Goal: Communication & Community: Answer question/provide support

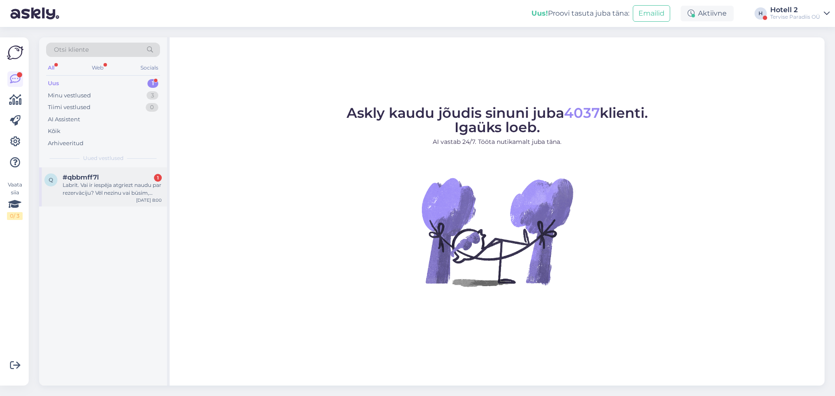
click at [76, 187] on div "Labrīt. Vai ir iespēja atgriezt naudu par rezervāciju? Vēl nezinu vai būsim, [P…" at bounding box center [112, 189] width 99 height 16
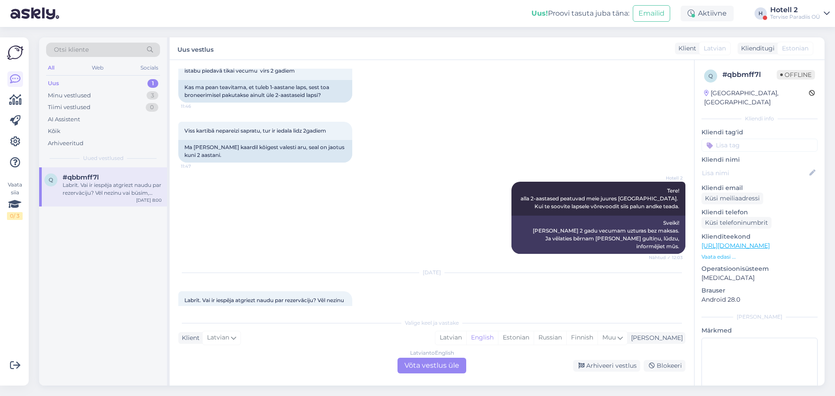
scroll to position [128, 0]
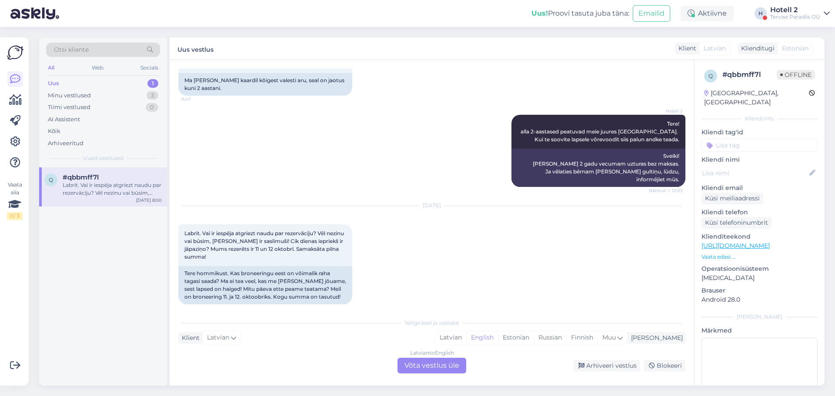
click at [426, 371] on div "Latvian to English Võta vestlus üle" at bounding box center [432, 366] width 69 height 16
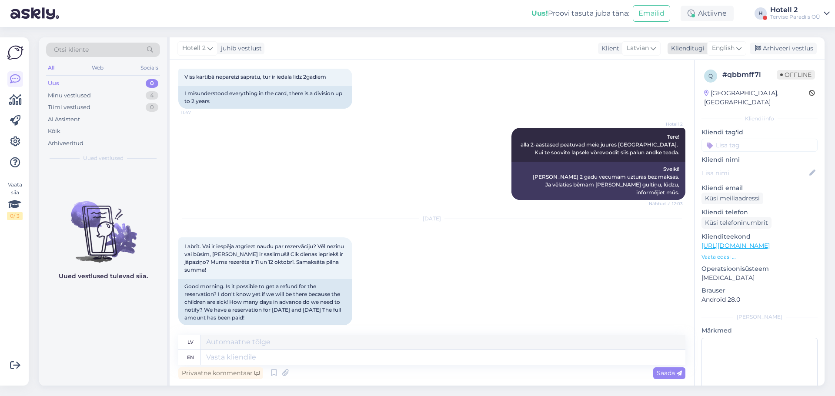
click at [739, 47] on icon at bounding box center [738, 48] width 5 height 10
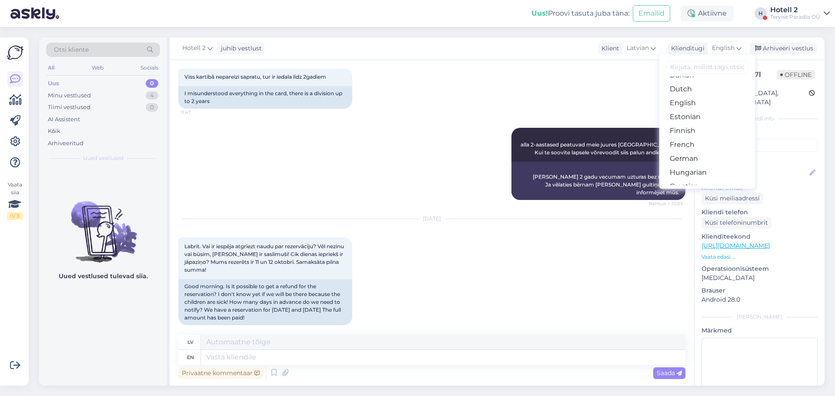
scroll to position [87, 0]
click at [687, 110] on link "Estonian" at bounding box center [707, 111] width 96 height 14
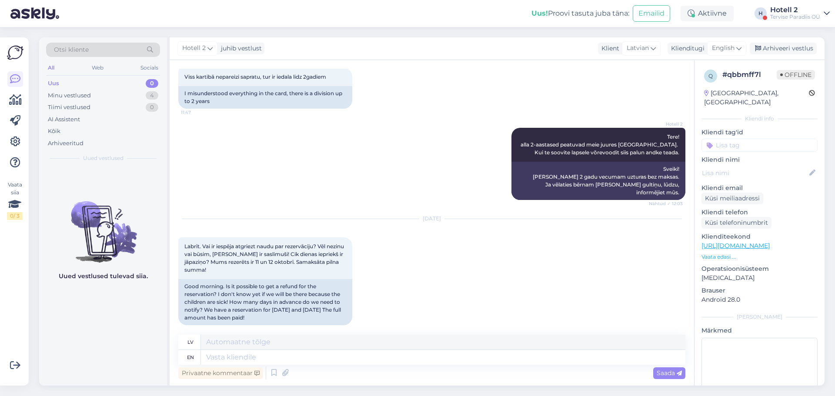
scroll to position [107, 0]
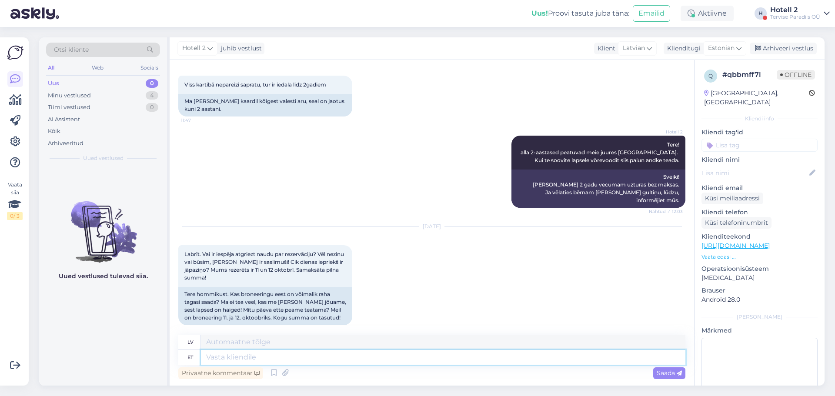
click at [234, 360] on textarea at bounding box center [443, 357] width 484 height 15
type textarea "Tere"
type textarea "Sveiki"
type textarea "Tere."
type textarea "Sveiki."
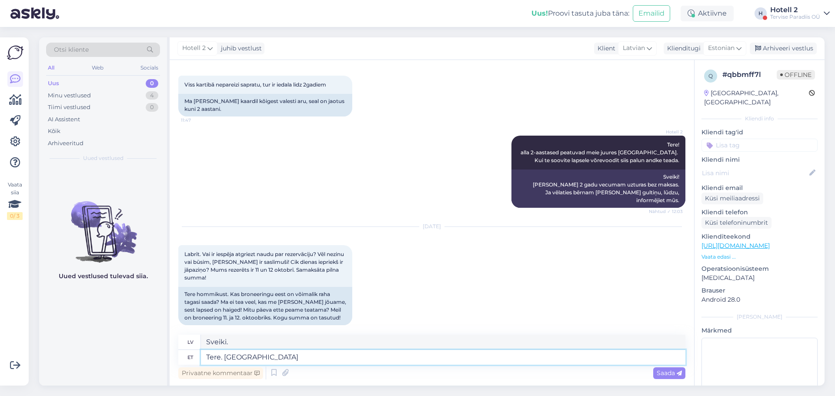
type textarea "Tere. Oleneb m"
type textarea "Sveiki. Tas atkarīgs no situācijas."
type textarea "Tere. Oleneb mille ka"
type textarea "Sveiki. Tas atkarīgs no tā, ko"
type textarea "Tere. Oleneb mille kaudu teil"
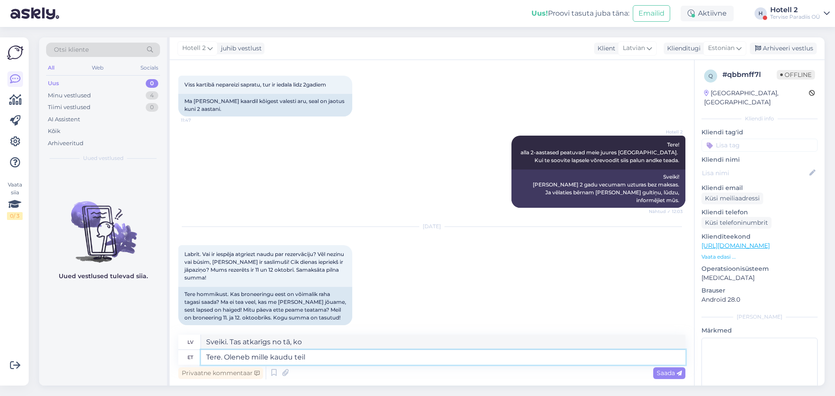
type textarea "Sveiki. Tas atkarīgs no tā, ko lietojat."
type textarea "Tere. Oleneb mille kaudu teil broneering o"
type textarea "Sveiki. Tas atkarīgs no tā, kā veicāt rezervāciju."
type textarea "Tere. Oleneb mille kaudu teil broneering on tehtud. Kui"
type textarea "Sveiki. Tas atkarīgs no tā, kā veicāt rezervāciju. Ja"
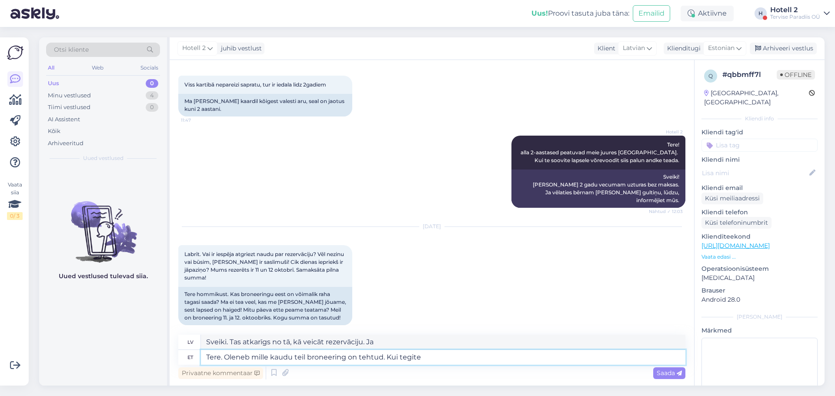
type textarea "Tere. Oleneb mille kaudu teil broneering on tehtud. Kui tegite m"
type textarea "Sveiki. Tas atkarīgs no tā, kā veicāt rezervāciju. Ja tā notika,"
type textarea "Tere. Oleneb mille kaudu teil broneering on tehtud. Kui tegite meie"
type textarea "Sveiki. Tas atkarīgs no tā, kā veicāt rezervāciju. Ja veicāt mūsu rezervāciju."
type textarea "Tere. Oleneb mille kaudu teil broneering on tehtud. Kui tegite meie kodulehe k"
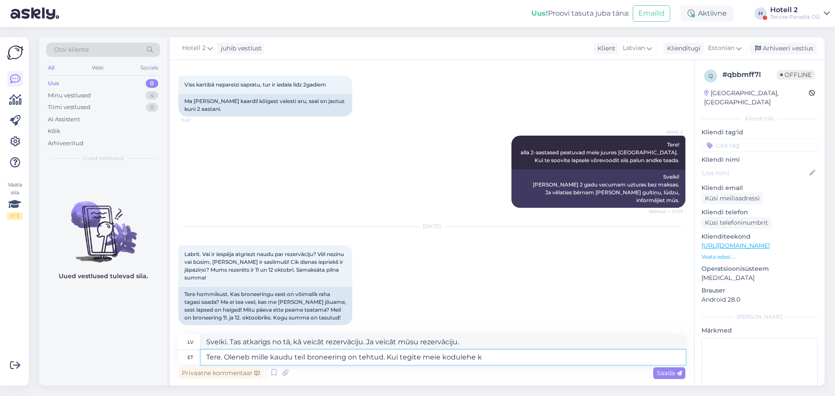
type textarea "Sveiki. Tas atkarīgs no tā, kā veicāt rezervāciju. Ja veicāt to, izmantojot mūs…"
type textarea "Tere. Oleneb mille kaudu teil broneering on tehtud. Kui tegite meie kodulehe ka…"
type textarea "Sveiki! Tas atkarīgs no tā, kā veicāt rezervāciju. Ja veicāt to mūsu tīmekļa vi…"
type textarea "Tere. Oleneb mille kaudu teil broneering on tehtud. Kui tegite meie kodulehe ka…"
type textarea "Sveiki! Tas atkarīgs no tā, kā veicāt rezervāciju. Ja veicāt to mūsu tīmekļa vi…"
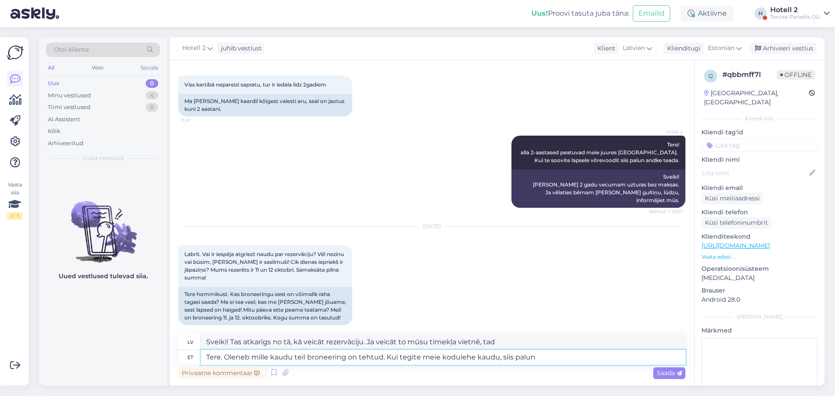
type textarea "Tere. Oleneb mille kaudu teil broneering on tehtud. Kui tegite meie kodulehe ka…"
type textarea "Sveiki! Tas atkarīgs no tā, kā veicāt rezervāciju. Ja veicāt to mūsu tīmekļa vi…"
type textarea "Tere. Oleneb mille kaudu teil broneering on tehtud. Kui tegite meie kodulehe ka…"
type textarea "Sveiki! Tas atkarīgs no tā, kā veicāt rezervāciju. Ja veicāt rezervāciju, izman…"
type textarea "Tere. Oleneb mille kaudu teil broneering on tehtud. Kui tegite meie kodulehe ka…"
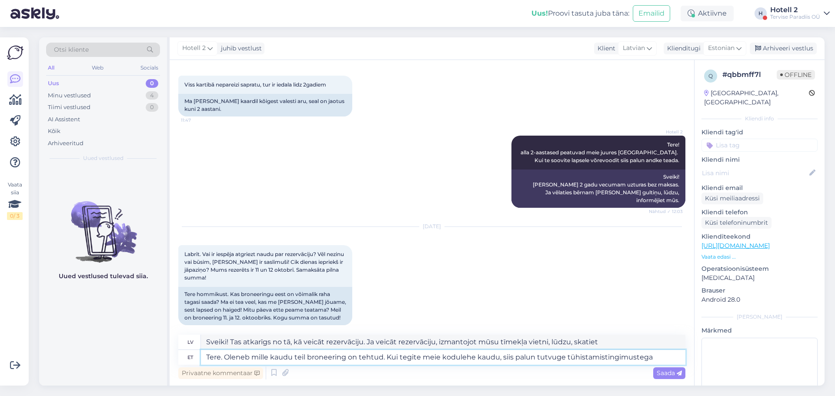
type textarea "Sveiki. Tas atkarīgs no tā, kā veicāt rezervāciju. Ja veicāt rezervāciju, izman…"
type textarea "Tere. Oleneb mille kaudu teil broneering on tehtud. Kui tegite meie kodulehe ka…"
type textarea "Sveiki! Tas atkarīgs no tā, kā veicāt rezervāciju. Ja veicāt rezervāciju, izman…"
type textarea "Tere. Oleneb mille kaudu teil broneering on tehtud. Kui tegite meie kodulehe ka…"
type textarea "Sveiki. Tas atkarīgs no tā, kā veicāt rezervāciju. Ja veicāt rezervāciju, izman…"
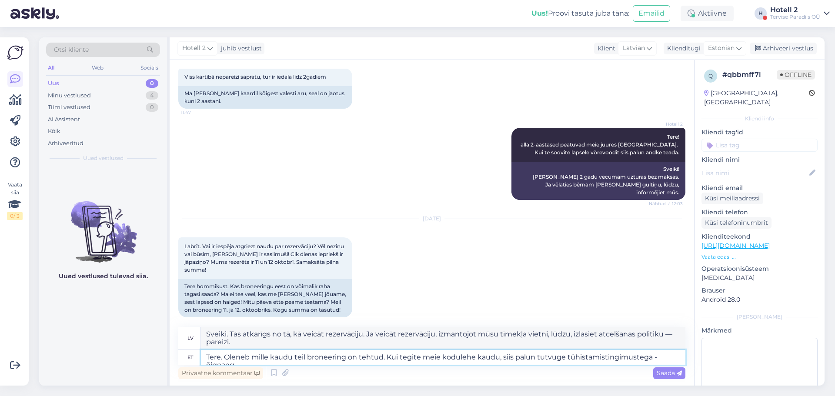
scroll to position [123, 0]
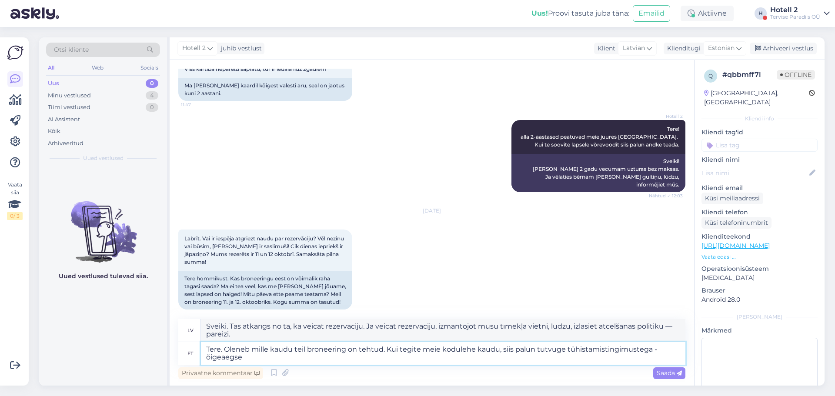
type textarea "Tere. Oleneb mille kaudu teil broneering on tehtud. Kui tegite meie kodulehe ka…"
type textarea "Sveiki! Tas atkarīgs no tā, kā veicāt rezervāciju. Ja veicāt rezervāciju, izman…"
type textarea "Tere. Oleneb mille kaudu teil broneering on tehtud. Kui tegite meie kodulehe ka…"
type textarea "Sveiki! Tas atkarīgs no tā, kā veicāt rezervāciju. Ja veicāt rezervāciju, izman…"
type textarea "Tere. Oleneb mille kaudu teil broneering on tehtud. Kui tegite meie kodulehe ka…"
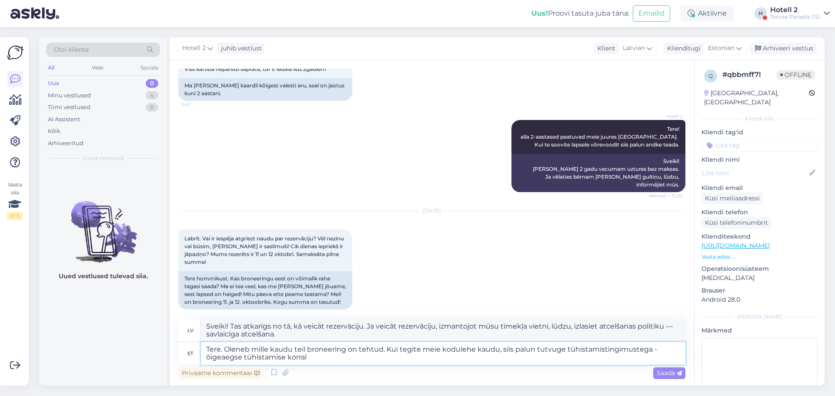
type textarea "Sveiki! Tas atkarīgs no tā, kā veicāt rezervāciju. Ja veicāt rezervāciju, izman…"
type textarea "Tere. Oleneb mille kaudu teil broneering on tehtud. Kui tegite meie kodulehe ka…"
type textarea "Sveiki. Tas atkarīgs no tā, kā veicāt rezervāciju. Ja veicāt rezervāciju, izman…"
type textarea "Tere. Oleneb mille kaudu teil broneering on tehtud. Kui tegite meie kodulehe ka…"
type textarea "Sveiki. Tas atkarīgs no tā, kā veicāt rezervāciju. Ja veicāt rezervāciju, izman…"
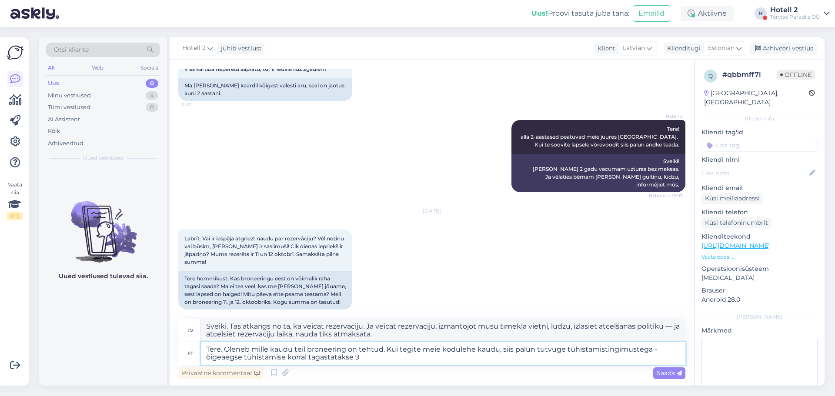
type textarea "Tere. Oleneb mille kaudu teil broneering on tehtud. Kui tegite meie kodulehe ka…"
type textarea "Sveiki. Tas atkarīgs no tā, kā veicāt rezervāciju. Ja veicāt rezervāciju, izman…"
type textarea "Tere. Oleneb mille kaudu teil broneering on tehtud. Kui tegite meie kodulehe ka…"
type textarea "Sveiki. Tas atkarīgs no tā, kā veicāt rezervāciju. Ja veicāt rezervāciju, izman…"
type textarea "Tere. Oleneb mille kaudu teil broneering on tehtud. Kui tegite meie kodulehe ka…"
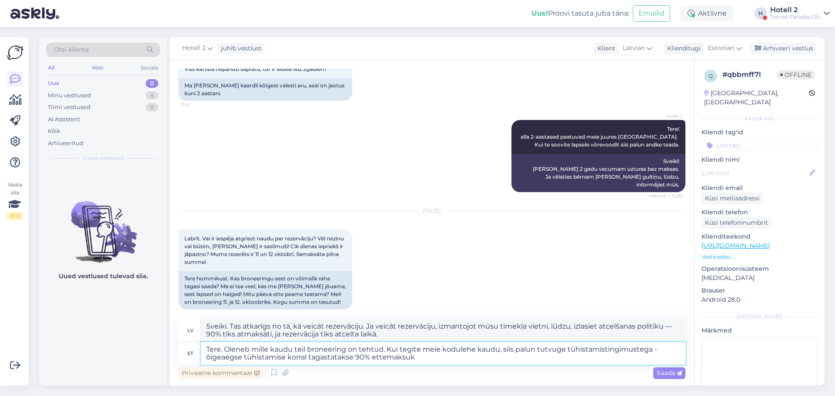
type textarea "Sveiki. Tas atkarīgs no tā, kā veicāt rezervāciju. Ja veicāt rezervāciju, izman…"
type textarea "Tere. Oleneb mille kaudu teil broneering on tehtud. Kui tegite meie kodulehe ka…"
type textarea "Sveiki. Tas atkarīgs no tā, kā veicāt rezervāciju. Ja veicāt rezervāciju, izman…"
type textarea "Tere. Oleneb mille kaudu teil broneering on tehtud. Kui tegite meie kodulehe ka…"
type textarea "Sveiki. Tas atkarīgs no tā, kā veicāt rezervāciju. Ja veicāt rezervāciju, izman…"
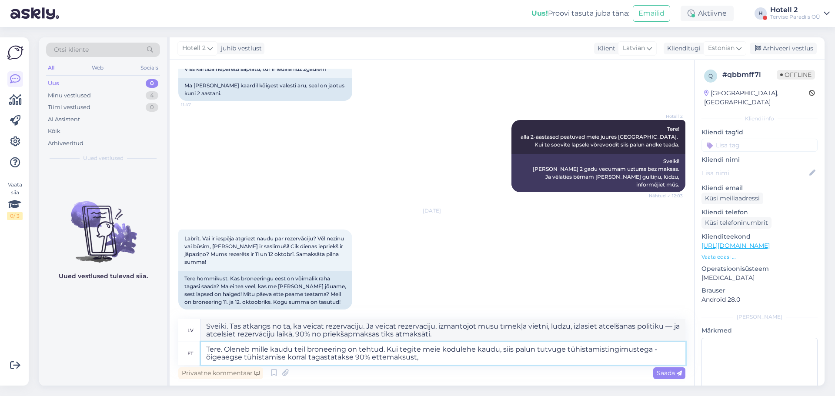
type textarea "Tere. Oleneb mille kaudu teil broneering on tehtud. Kui tegite meie kodulehe ka…"
type textarea "Sveiki. Tas atkarīgs no tā, kā veicāt rezervāciju. Ja veicāt rezervāciju, izman…"
type textarea "Tere. Oleneb mille kaudu teil broneering on tehtud. Kui tegite meie kodulehe ka…"
type textarea "Sveiki. Tas atkarīgs no tā, kā veicāt rezervāciju. Ja veicāt rezervāciju, izman…"
type textarea "Tere. Oleneb mille kaudu teil broneering on tehtud. Kui tegite meie kodulehe ka…"
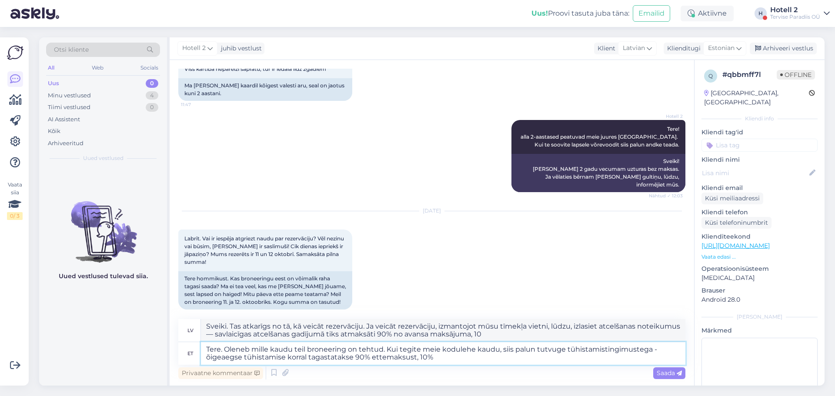
type textarea "Sveiki. Tas atkarīgs no tā, kā veicāt rezervāciju. Ja veicāt rezervāciju, izman…"
type textarea "Tere. Oleneb mille kaudu teil broneering on tehtud. Kui tegite meie kodulehe ka…"
type textarea "Sveiki. Tas atkarīgs no tā, kā veicāt rezervāciju. Ja veicāt rezervāciju, izman…"
type textarea "Tere. Oleneb mille kaudu teil broneering on tehtud. Kui tegite meie kodulehe ka…"
type textarea "Sveiki. Tas atkarīgs no tā, kā veicāt rezervāciju. Ja veicāt rezervāciju, izman…"
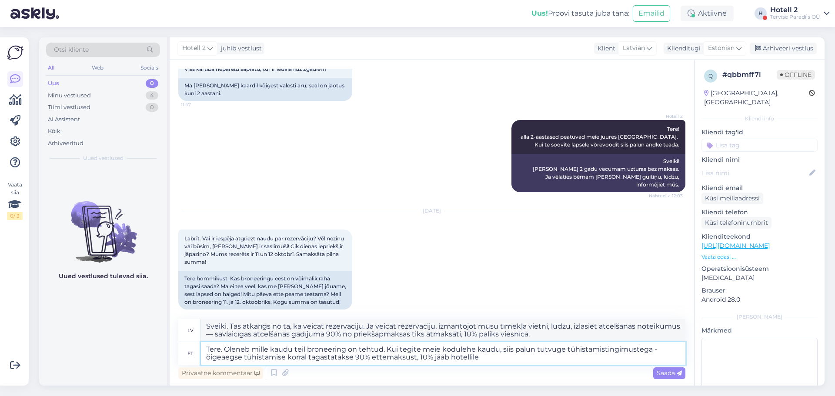
click at [414, 358] on textarea "Tere. Oleneb mille kaudu teil broneering on tehtud. Kui tegite meie kodulehe ka…" at bounding box center [443, 353] width 484 height 23
type textarea "Tere. Oleneb mille kaudu teil broneering on tehtud. Kui tegite meie kodulehe ka…"
type textarea "Sveiki. Tas atkarīgs no tā, kā veicāt rezervāciju. Ja veicāt rezervāciju, izman…"
type textarea "Tere. Oleneb mille kaudu teil broneering on tehtud. Kui tegite meie kodulehe ka…"
type textarea "Sveiki. Tas atkarīgs no tā, kā veicāt rezervāciju. Ja veicāt rezervāciju, izman…"
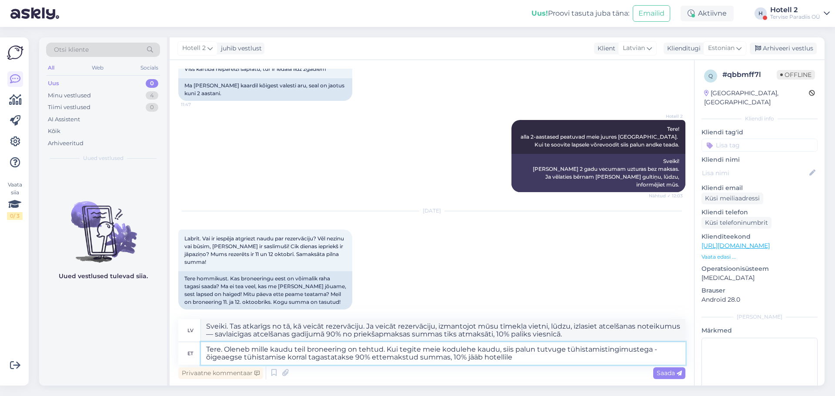
type textarea "Tere. Oleneb mille kaudu teil broneering on tehtud. Kui tegite meie kodulehe ka…"
type textarea "Sveiki. Tas atkarīgs no tā, kā veicāt rezervāciju. Ja veicāt rezervāciju, izman…"
type textarea "Tere. Oleneb mille kaudu teil broneering on tehtud. Kui tegite meie kodulehe ka…"
click at [677, 371] on icon at bounding box center [679, 373] width 5 height 5
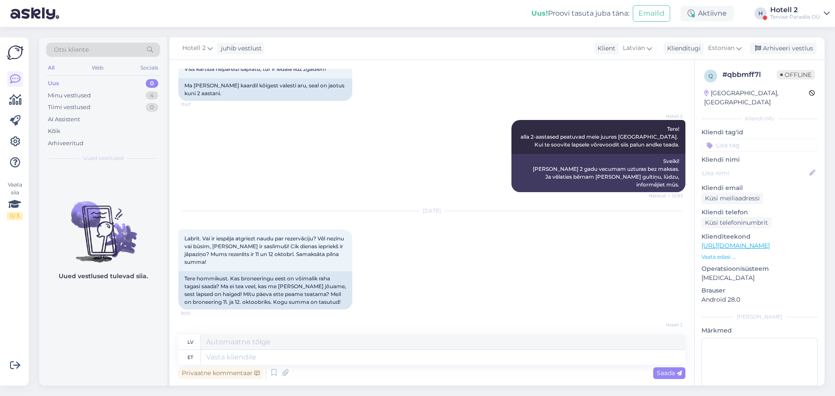
scroll to position [214, 0]
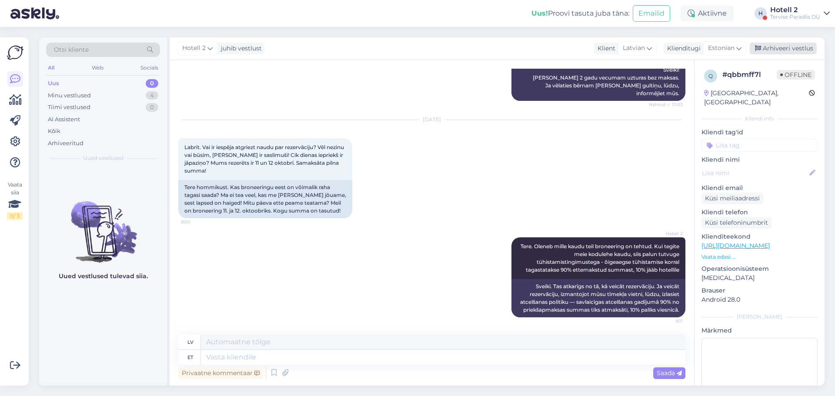
click at [771, 46] on div "Arhiveeri vestlus" at bounding box center [783, 49] width 67 height 12
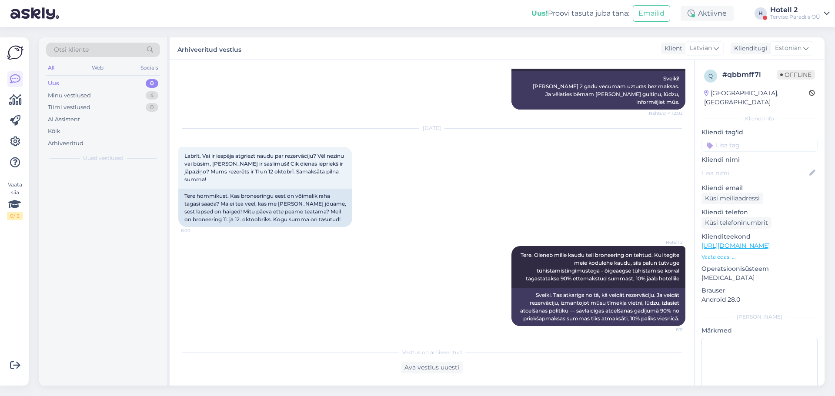
scroll to position [205, 0]
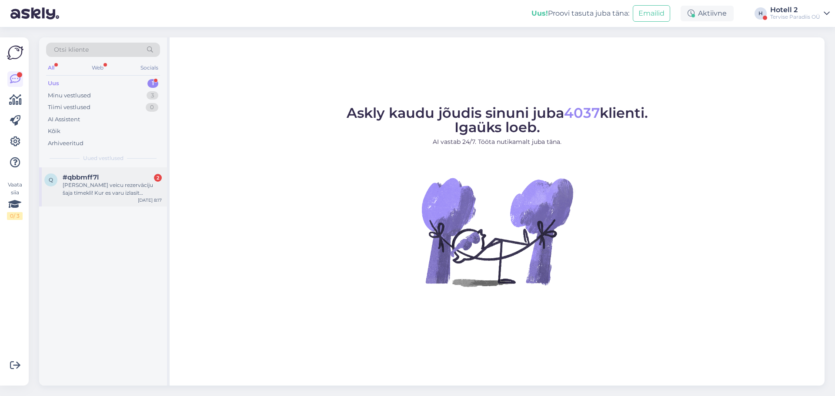
click at [97, 190] on div "[PERSON_NAME] veicu rezervāciju šaja tīmeklī! Kur es varu izlasīt atcelšanas po…" at bounding box center [112, 189] width 99 height 16
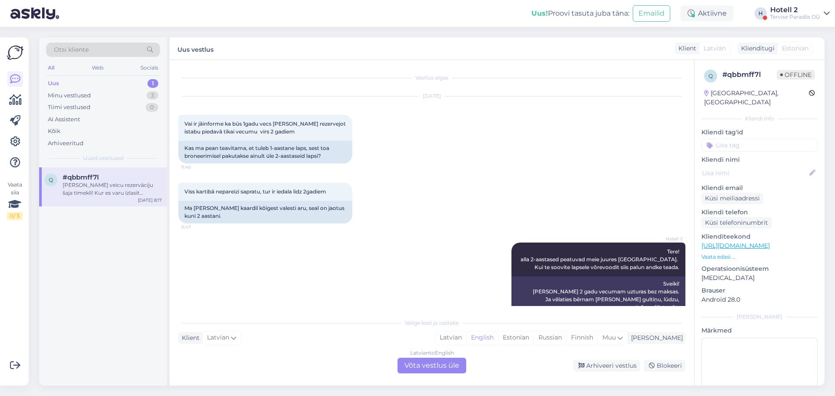
scroll to position [355, 0]
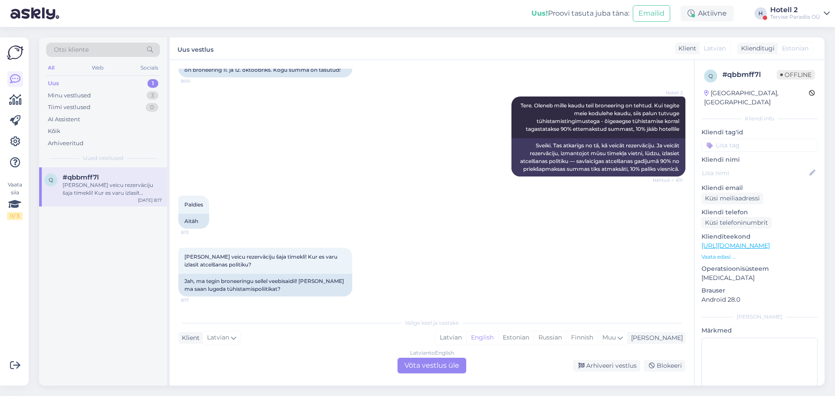
click at [416, 362] on div "Latvian to English Võta vestlus üle" at bounding box center [432, 366] width 69 height 16
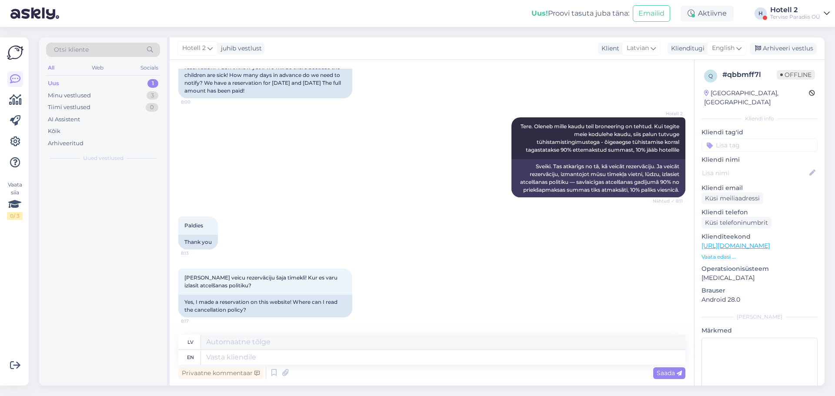
scroll to position [350, 0]
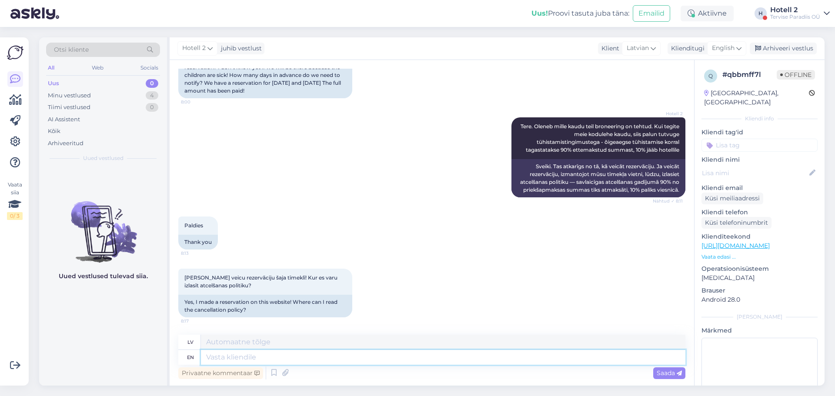
click at [242, 357] on textarea at bounding box center [443, 357] width 484 height 15
click at [738, 48] on icon at bounding box center [738, 48] width 5 height 10
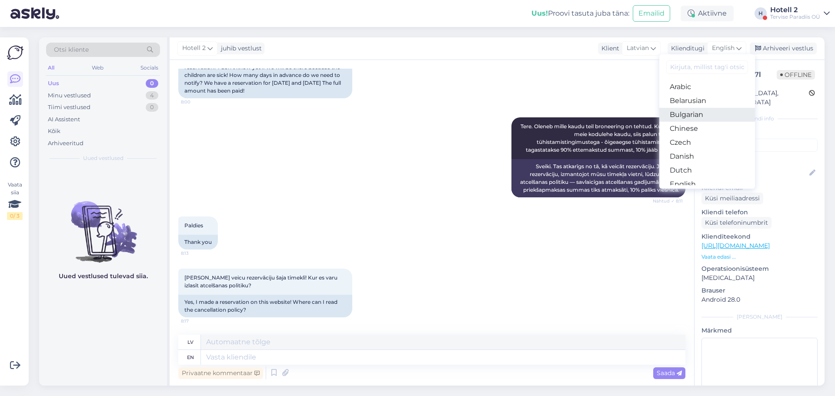
scroll to position [43, 0]
click at [693, 154] on link "Estonian" at bounding box center [707, 155] width 96 height 14
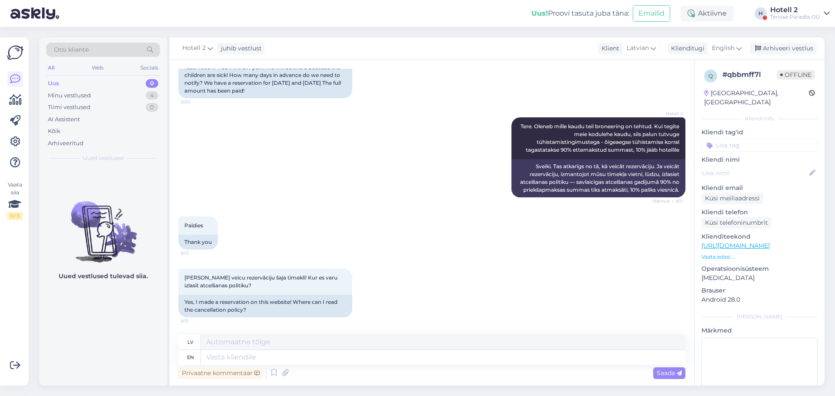
scroll to position [334, 0]
click at [265, 363] on textarea at bounding box center [443, 357] width 484 height 15
type textarea "Tühistamistingimused"
type textarea "Atcelšanas nosacījumi"
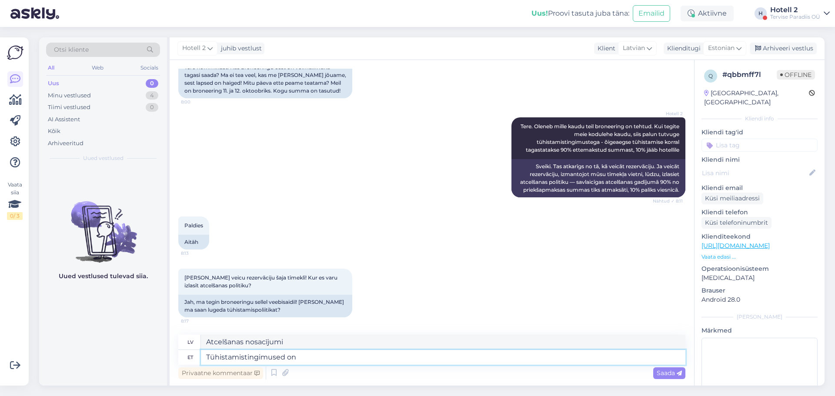
type textarea "Tühistamistingimused on"
type textarea "Atcelšanas nosacījumi ir"
type textarea "Tühistamistingimused on kirjas"
type textarea "Atcelšanas noteikumi ir norādīti."
type textarea "Tühistamistingimused on kirjas teie"
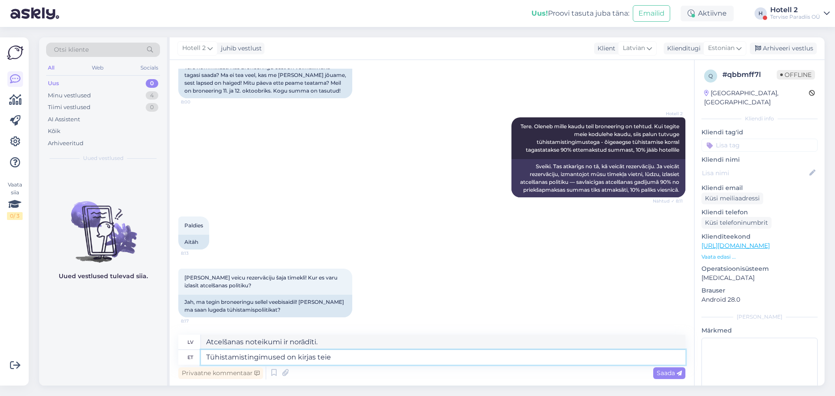
type textarea "Atcelšanas nosacījumi ir norādīti jūsu"
type textarea "Tühistamistingimused on kirjas teie broneeringu"
type textarea "Atcelšanas nosacījumi ir norādīti jūsu rezervācijā."
type textarea "Tühistamistingimused on kirjas teie broneeringu kinnituse j"
type textarea "Atcelšanas politika ir norādīta jūsu rezervācijas apstiprinājumā."
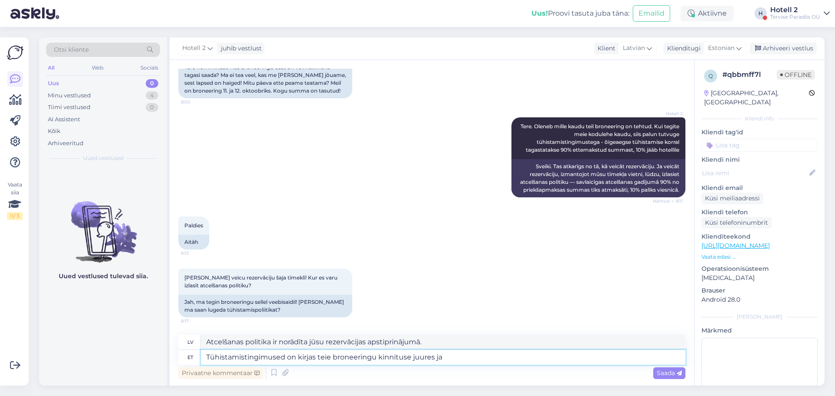
type textarea "Tühistamistingimused on kirjas teie broneeringu kinnituse juures ja k"
type textarea "Atcelšanas politika ir norādīta jūsu rezervācijas apstiprinājumā un"
type textarea "Tühistamistingimused on kirjas teie broneeringu kinnituse juures ja ka"
type textarea "Atcelšanas politika ir norādīta jūsu rezervācijas apstiprinājumā, kā arī"
type textarea "Tühistamistingimused on kirjas teie broneeringu kinnituse juures ja ka kodu"
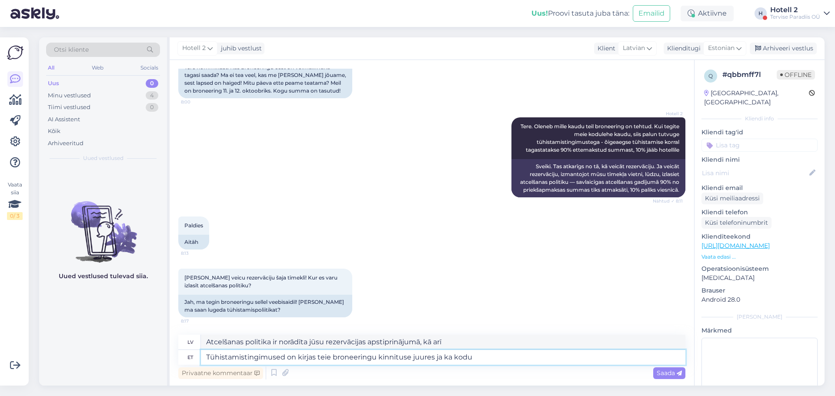
type textarea "Atcelšanas politika ir norādīta jūsu rezervācijas apstiprinājumā un arī"
type textarea "Tühistamistingimused on kirjas teie broneeringu kinnituse juures ja ka kodulehe"
type textarea "Atcelšanas noteikumi ir norādīti jūsu rezervācijas apstiprinājumā, kā arī tīmek…"
type textarea "Tühistamistingimused on kirjas teie broneeringu kinnituse juures ja ka kodulehe…"
type textarea "Atcelšanas noteikumi ir norādīti jūsu rezervācijas apstiprinājumā, kā arī rezer…"
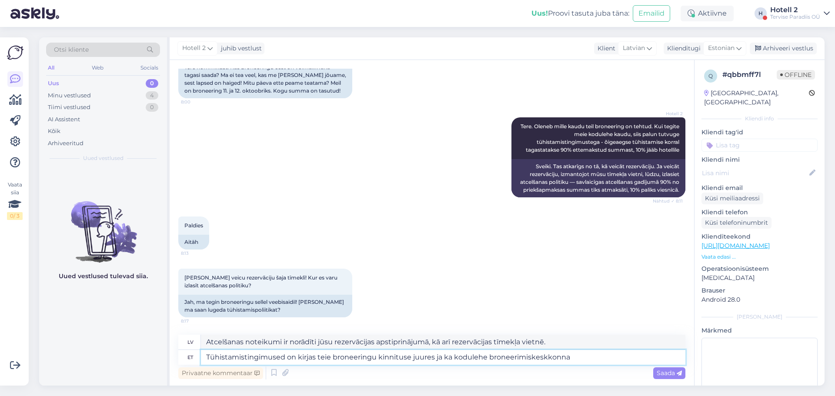
type textarea "Tühistamistingimused on kirjas teie broneeringu kinnituse juures ja ka kodulehe…"
type textarea "Atcelšanas nosacījumi ir norādīti jūsu rezervācijas apstiprinājumā, kā arī tīme…"
type textarea "Tühistamistingimused on kirjas teie broneeringu kinnituse juures ja ka kodulehe…"
click at [668, 373] on span "Saada" at bounding box center [669, 373] width 25 height 8
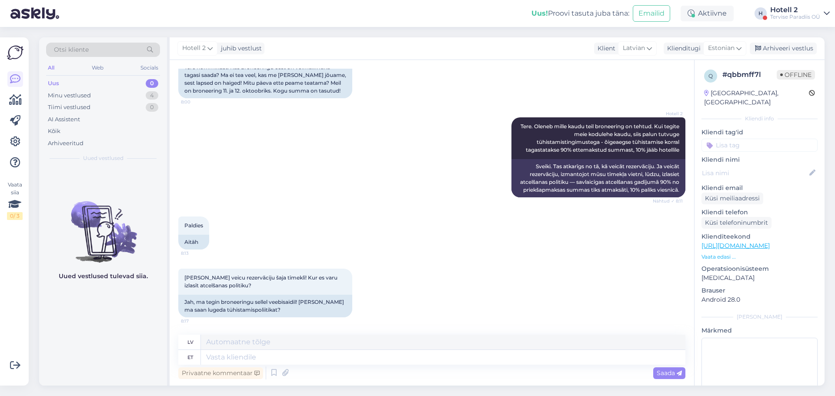
scroll to position [402, 0]
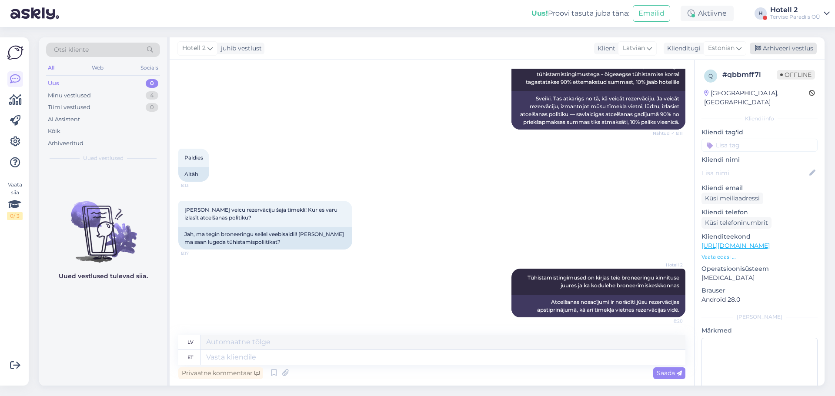
click at [778, 50] on div "Arhiveeri vestlus" at bounding box center [783, 49] width 67 height 12
